Goal: Check status: Check status

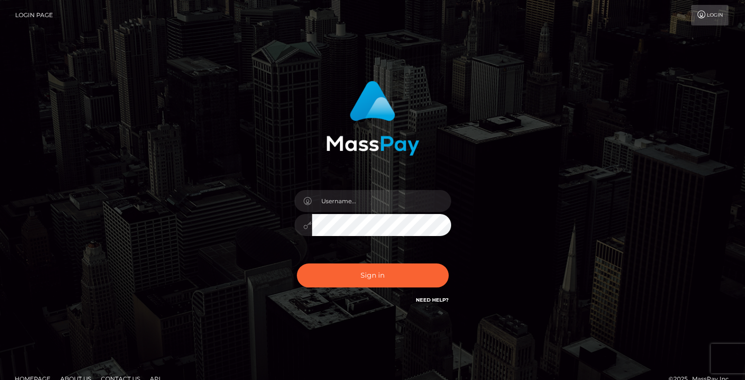
click at [337, 213] on div at bounding box center [372, 220] width 171 height 75
click at [341, 207] on input "text" at bounding box center [381, 201] width 139 height 22
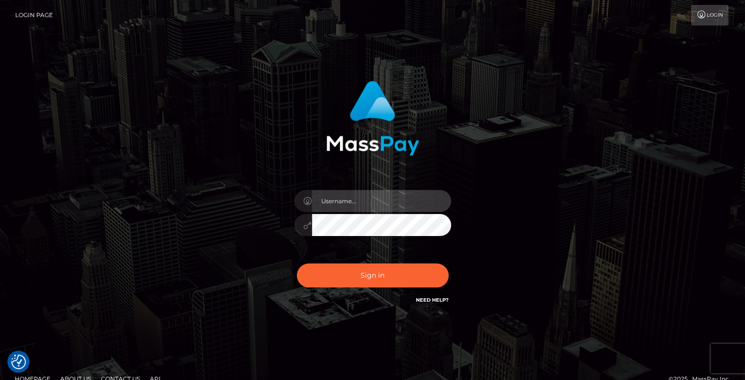
type input "[PERSON_NAME][DOMAIN_NAME]"
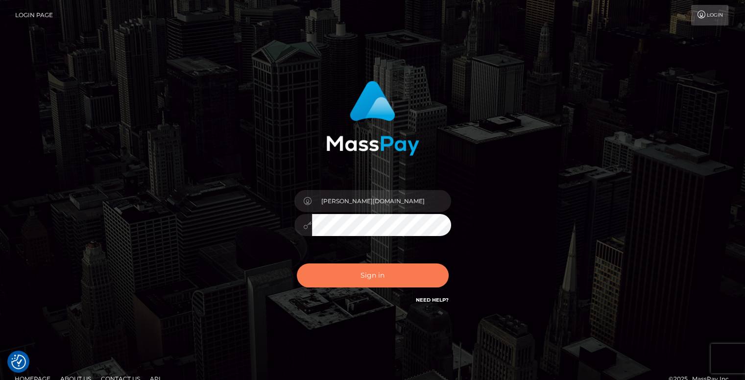
click at [396, 273] on button "Sign in" at bounding box center [373, 276] width 152 height 24
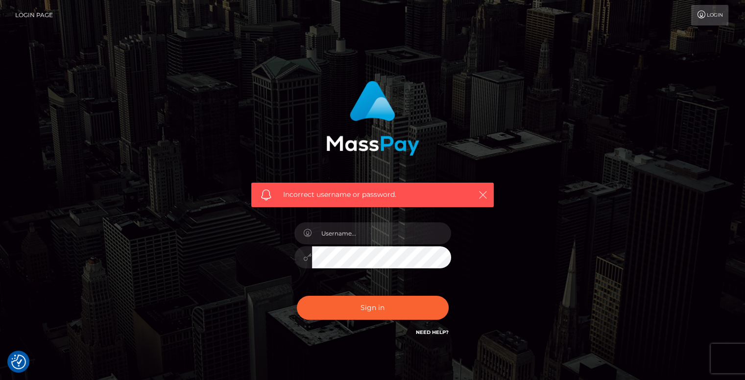
click at [479, 191] on icon "button" at bounding box center [483, 195] width 10 height 10
click at [483, 196] on icon "button" at bounding box center [483, 195] width 10 height 10
click at [491, 200] on div "Incorrect username or password." at bounding box center [372, 195] width 243 height 24
click at [482, 200] on button "button" at bounding box center [483, 195] width 12 height 12
click at [381, 233] on input "text" at bounding box center [381, 233] width 139 height 22
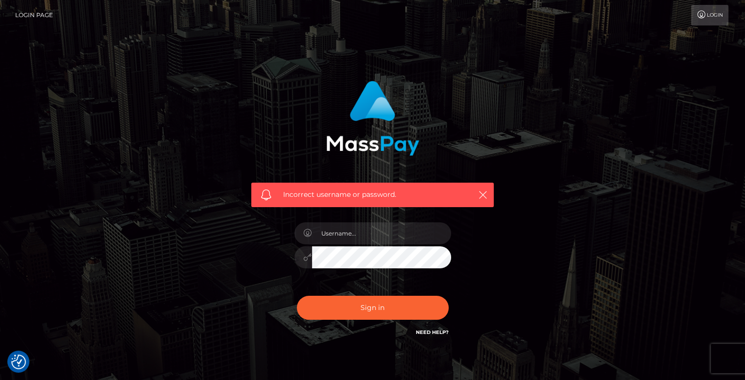
click at [497, 213] on div "Incorrect username or password." at bounding box center [372, 209] width 257 height 272
click at [437, 332] on link "Need Help?" at bounding box center [432, 332] width 33 height 6
drag, startPoint x: 607, startPoint y: 201, endPoint x: 593, endPoint y: 205, distance: 14.3
click at [600, 204] on div "Incorrect username or password." at bounding box center [373, 214] width 559 height 282
click at [484, 196] on icon "button" at bounding box center [483, 195] width 10 height 10
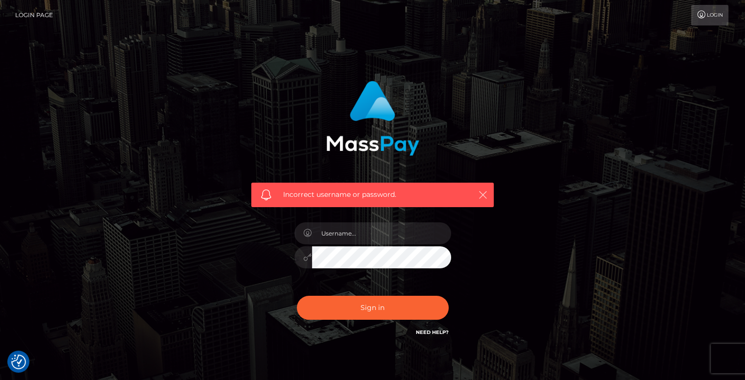
click at [480, 196] on icon "button" at bounding box center [483, 195] width 10 height 10
click at [347, 241] on input "text" at bounding box center [381, 233] width 139 height 22
type input "Andres.VIP"
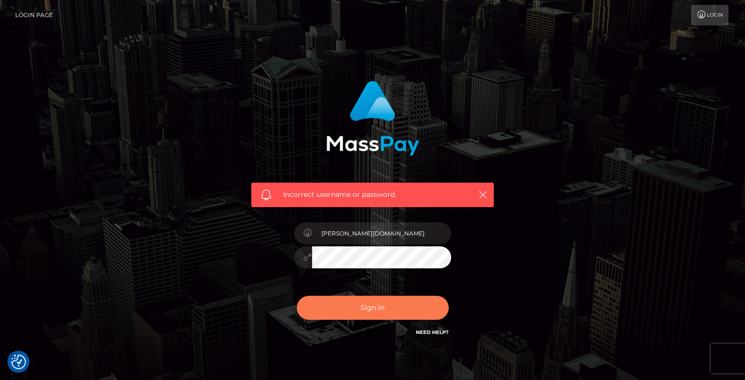
click at [383, 302] on button "Sign in" at bounding box center [373, 308] width 152 height 24
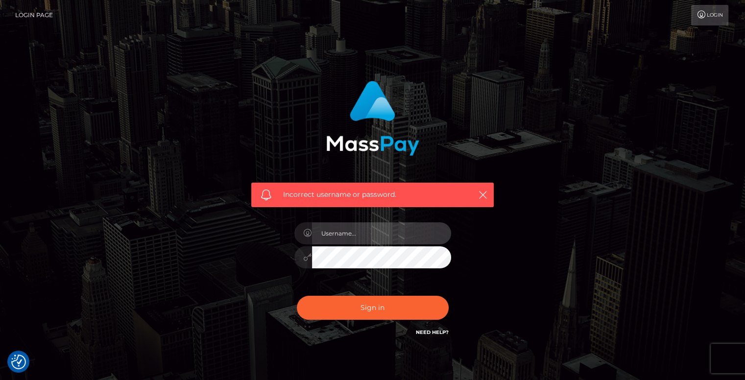
click at [359, 233] on input "text" at bounding box center [381, 233] width 139 height 22
type input "andres.spree"
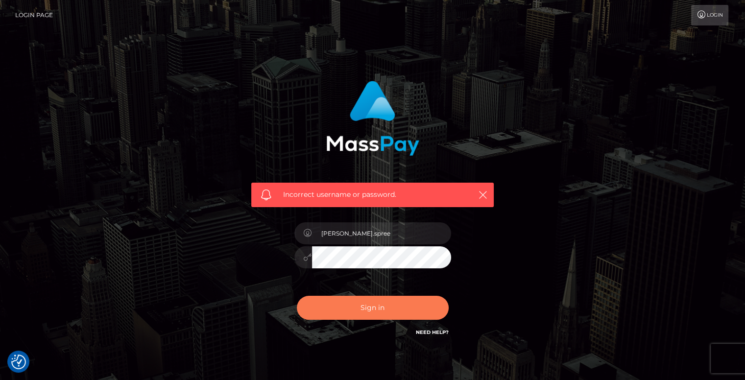
drag, startPoint x: 366, startPoint y: 306, endPoint x: 406, endPoint y: 314, distance: 40.9
click at [367, 307] on button "Sign in" at bounding box center [373, 308] width 152 height 24
click at [479, 196] on icon "button" at bounding box center [483, 195] width 10 height 10
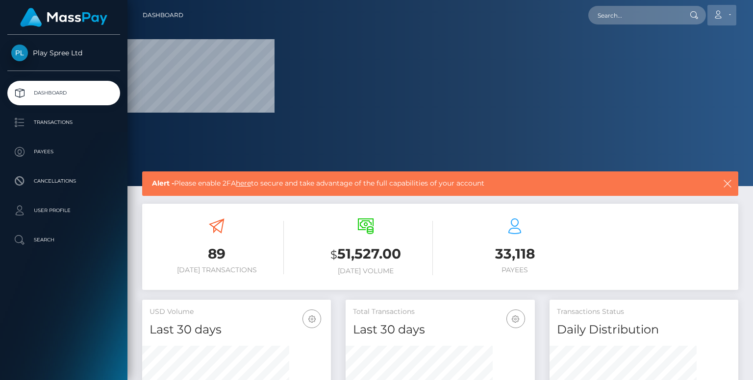
click at [717, 16] on icon at bounding box center [717, 15] width 10 height 8
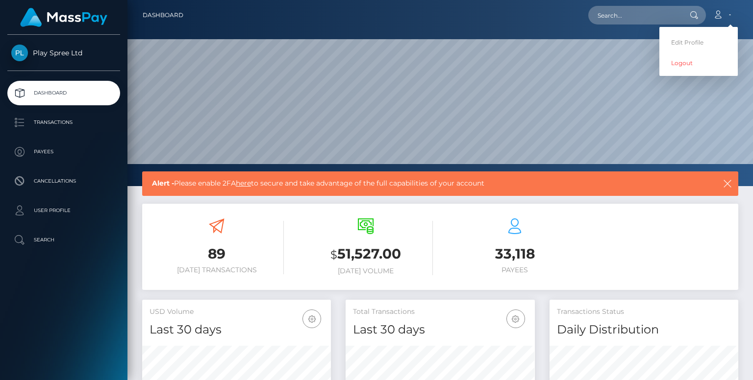
scroll to position [173, 188]
drag, startPoint x: 641, startPoint y: 11, endPoint x: 647, endPoint y: 14, distance: 6.4
click at [645, 12] on input "text" at bounding box center [634, 15] width 92 height 19
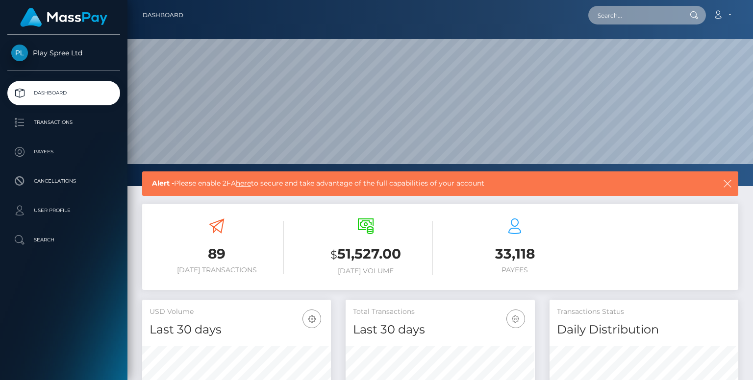
scroll to position [98, 0]
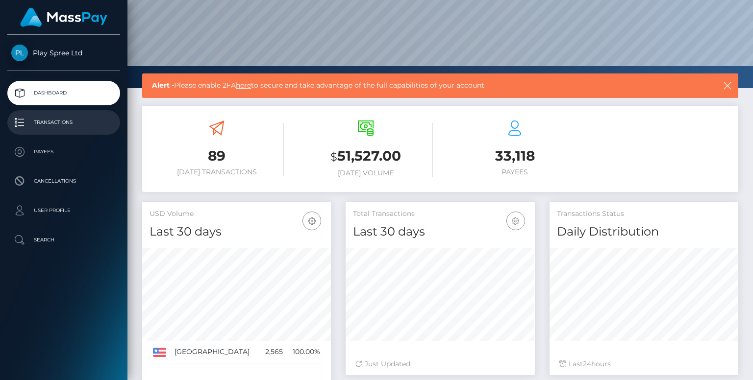
click at [65, 125] on p "Transactions" at bounding box center [63, 122] width 105 height 15
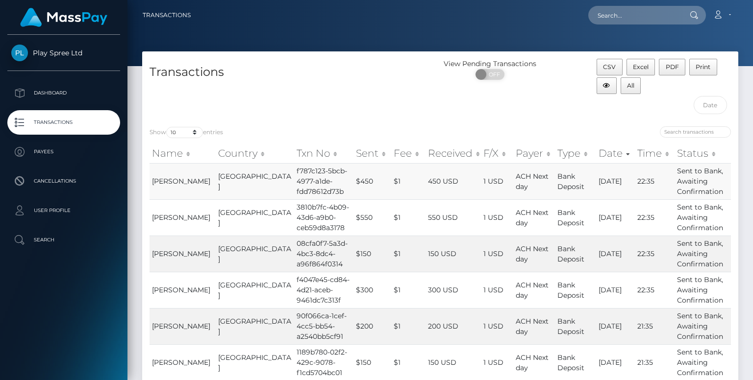
drag, startPoint x: 698, startPoint y: 176, endPoint x: 524, endPoint y: 190, distance: 174.5
click at [697, 176] on td "Sent to Bank, Awaiting Confirmation" at bounding box center [702, 181] width 56 height 36
drag, startPoint x: 170, startPoint y: 183, endPoint x: 206, endPoint y: 182, distance: 36.3
click at [170, 183] on span "DENIS SEBASTIAN DAZA" at bounding box center [181, 181] width 58 height 9
drag, startPoint x: 704, startPoint y: 184, endPoint x: 723, endPoint y: 187, distance: 18.9
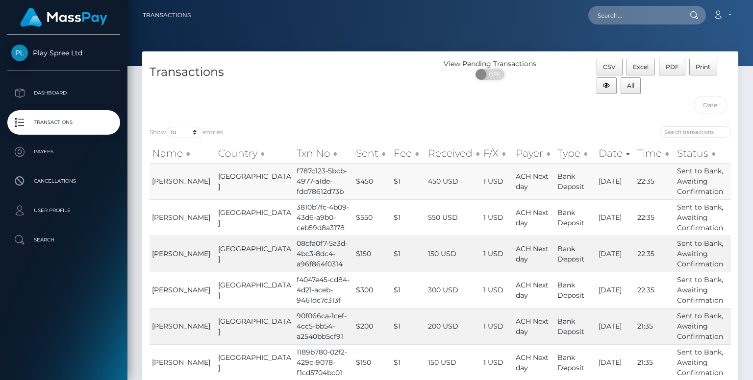
click at [723, 187] on td "Sent to Bank, Awaiting Confirmation" at bounding box center [702, 181] width 56 height 36
click at [693, 186] on td "Sent to Bank, Awaiting Confirmation" at bounding box center [702, 181] width 56 height 36
click at [691, 186] on td "Sent to Bank, Awaiting Confirmation" at bounding box center [702, 181] width 56 height 36
drag, startPoint x: 547, startPoint y: 191, endPoint x: 531, endPoint y: 191, distance: 16.2
click at [555, 191] on td "Bank Deposit" at bounding box center [575, 181] width 41 height 36
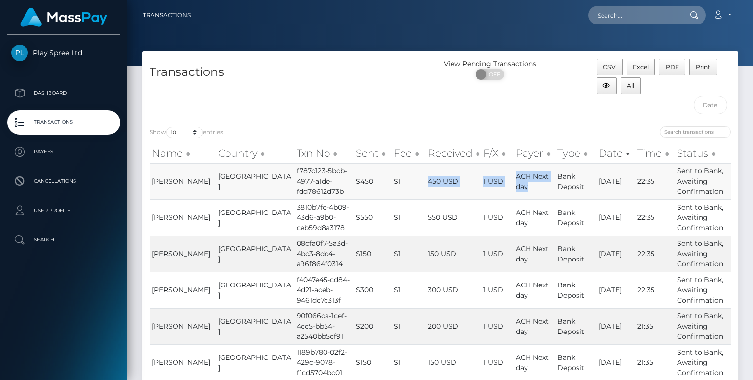
drag, startPoint x: 517, startPoint y: 187, endPoint x: 383, endPoint y: 186, distance: 134.3
click at [392, 186] on tr "DENIS SEBASTIAN DAZA United States f787c123-5bcb-4977-a1de-fdd78612d73b $450 $1…" at bounding box center [439, 181] width 581 height 36
click at [353, 181] on td "$450" at bounding box center [372, 181] width 38 height 36
click at [296, 183] on td "f787c123-5bcb-4977-a1de-fdd78612d73b" at bounding box center [323, 181] width 59 height 36
click at [294, 186] on td "f787c123-5bcb-4977-a1de-fdd78612d73b" at bounding box center [323, 181] width 59 height 36
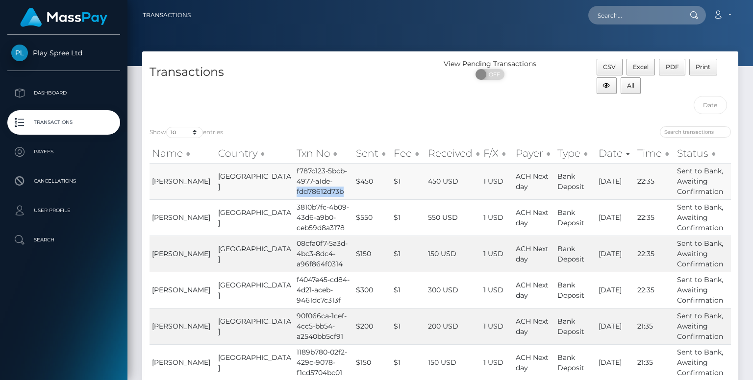
click at [294, 186] on td "f787c123-5bcb-4977-a1de-fdd78612d73b" at bounding box center [323, 181] width 59 height 36
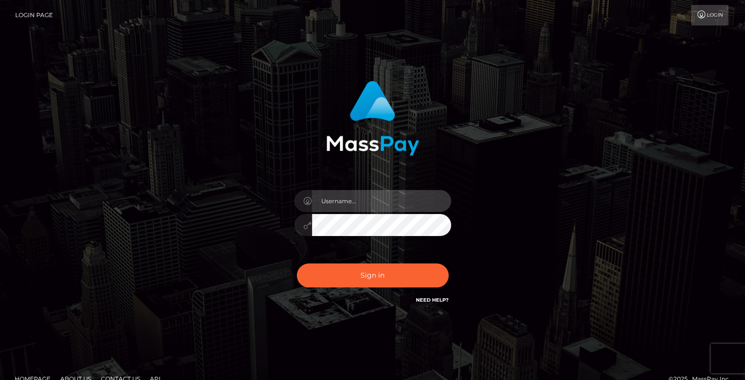
click at [354, 208] on input "text" at bounding box center [381, 201] width 139 height 22
type input "andres.spree"
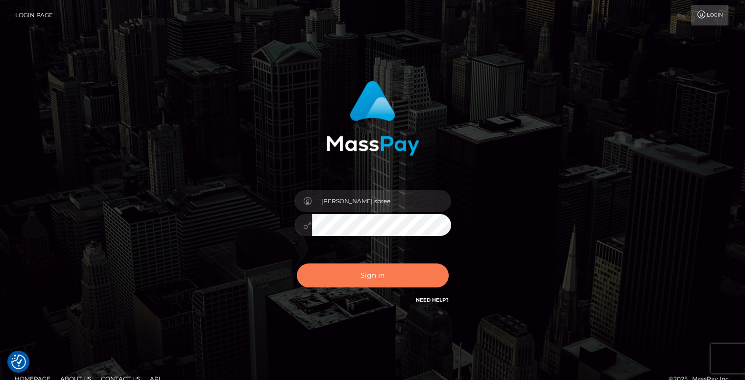
click at [393, 269] on button "Sign in" at bounding box center [373, 276] width 152 height 24
